Goal: Information Seeking & Learning: Find specific fact

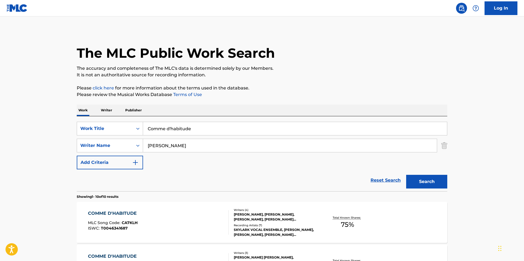
scroll to position [84, 0]
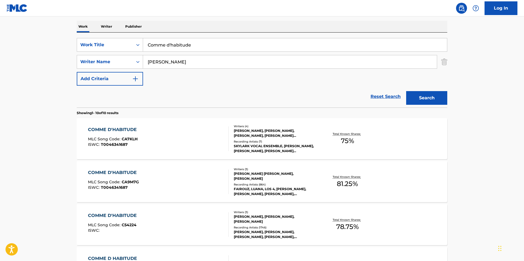
click at [183, 46] on input "Comme d'habitude" at bounding box center [295, 44] width 304 height 13
paste input "Love Machin"
type input "Love Machine"
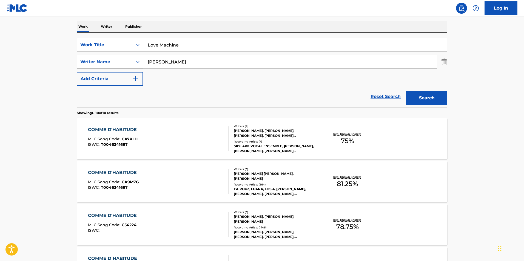
drag, startPoint x: 187, startPoint y: 61, endPoint x: 122, endPoint y: 64, distance: 65.3
click at [143, 64] on input "[PERSON_NAME]" at bounding box center [290, 61] width 294 height 13
paste input "[PERSON_NAME])"
click at [406, 91] on button "Search" at bounding box center [426, 98] width 41 height 14
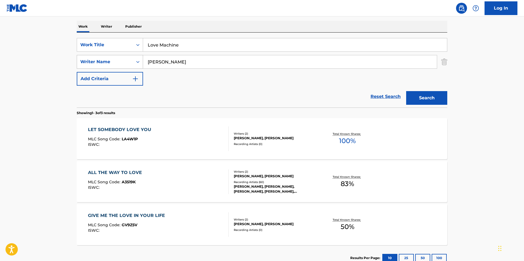
drag, startPoint x: 159, startPoint y: 61, endPoint x: 91, endPoint y: 61, distance: 68.2
click at [143, 61] on input "[PERSON_NAME]" at bounding box center [290, 61] width 294 height 13
type input "[PERSON_NAME]"
click at [406, 91] on button "Search" at bounding box center [426, 98] width 41 height 14
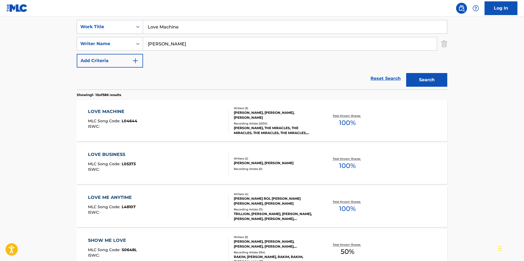
scroll to position [112, 0]
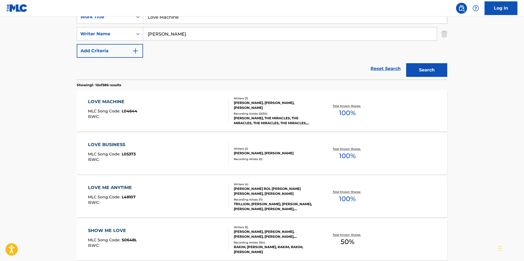
click at [117, 101] on div "LOVE MACHINE" at bounding box center [112, 102] width 49 height 7
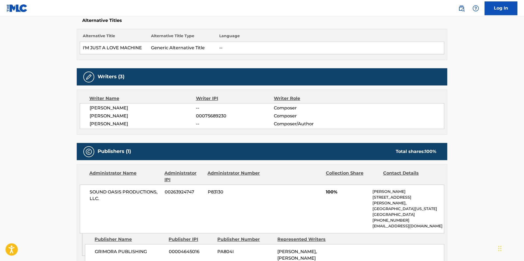
scroll to position [112, 0]
